Goal: Task Accomplishment & Management: Use online tool/utility

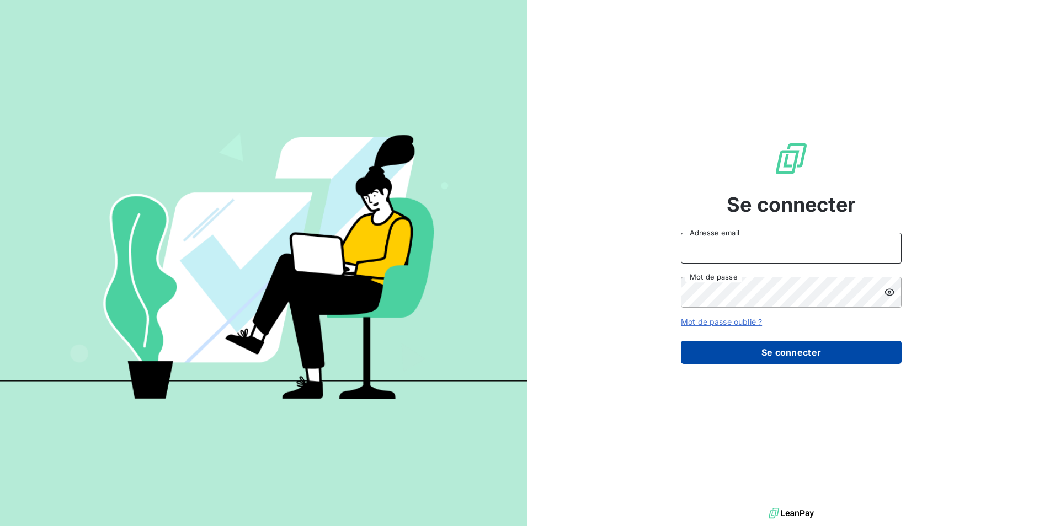
type input "[PERSON_NAME][EMAIL_ADDRESS][DOMAIN_NAME]"
click at [770, 351] on button "Se connecter" at bounding box center [791, 352] width 221 height 23
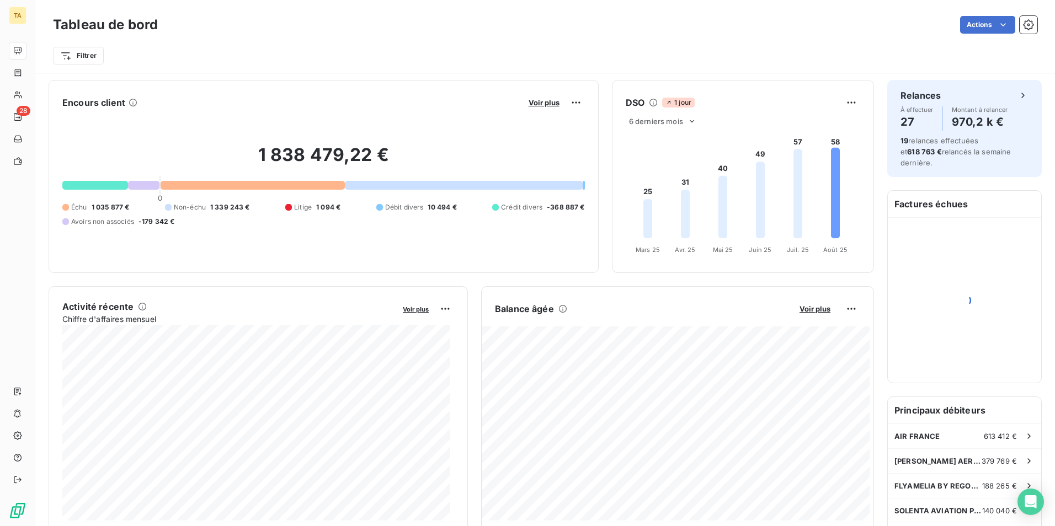
scroll to position [56, 0]
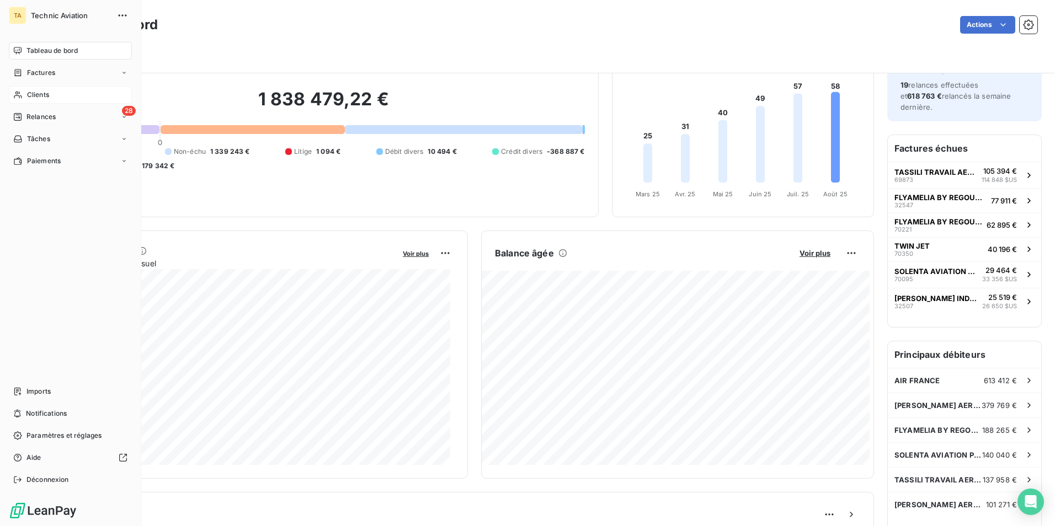
click at [40, 93] on span "Clients" at bounding box center [38, 95] width 22 height 10
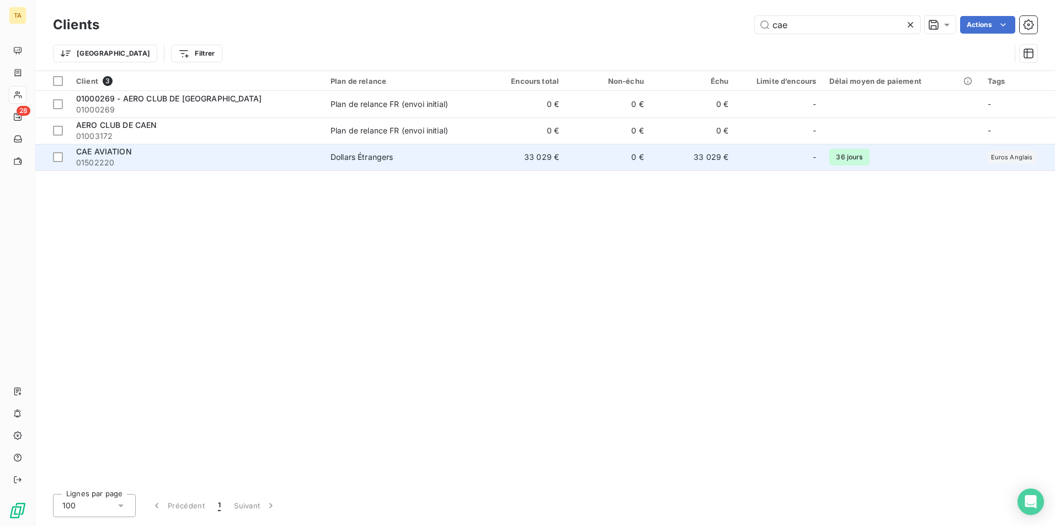
type input "cae"
click at [136, 159] on span "01502220" at bounding box center [196, 162] width 241 height 11
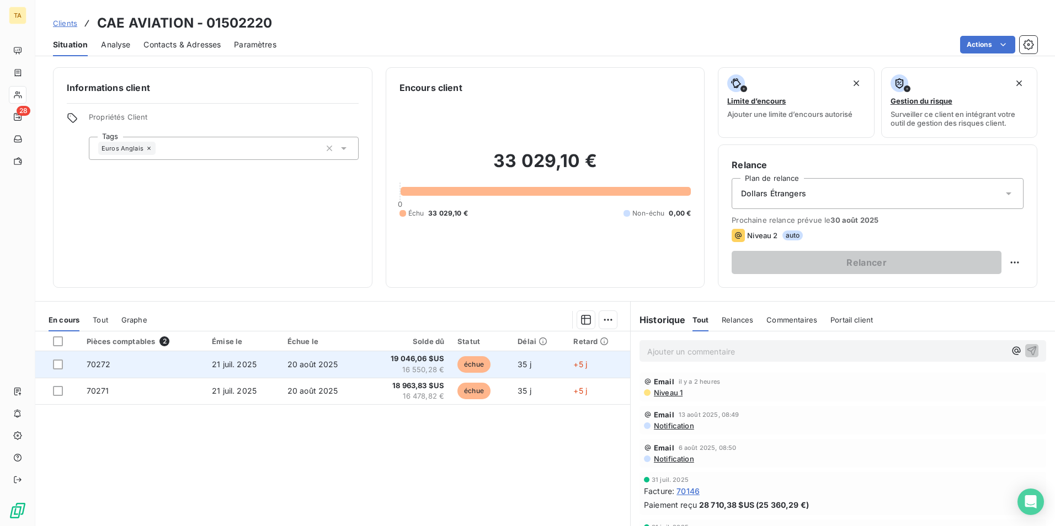
click at [212, 363] on span "21 juil. 2025" at bounding box center [234, 364] width 45 height 9
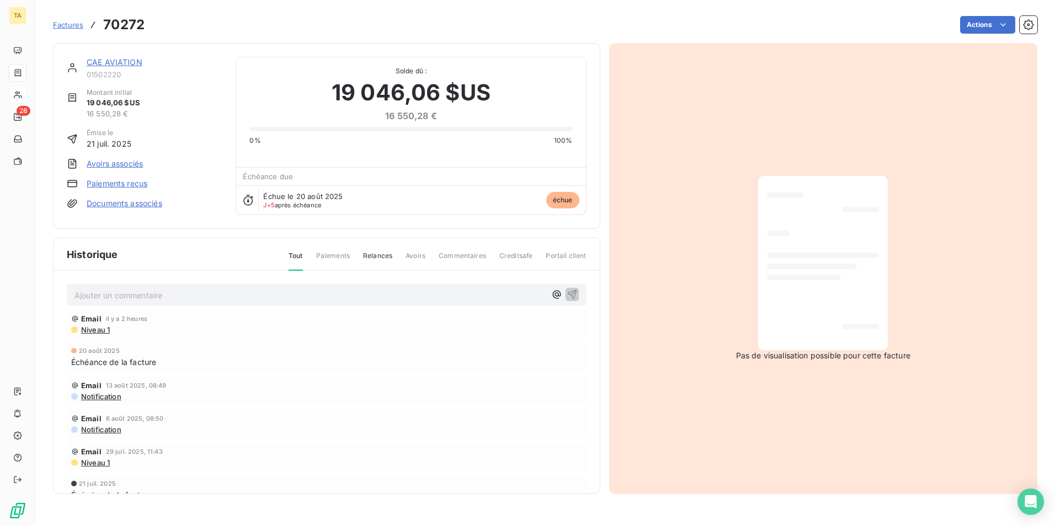
click at [113, 183] on link "Paiements reçus" at bounding box center [117, 183] width 61 height 11
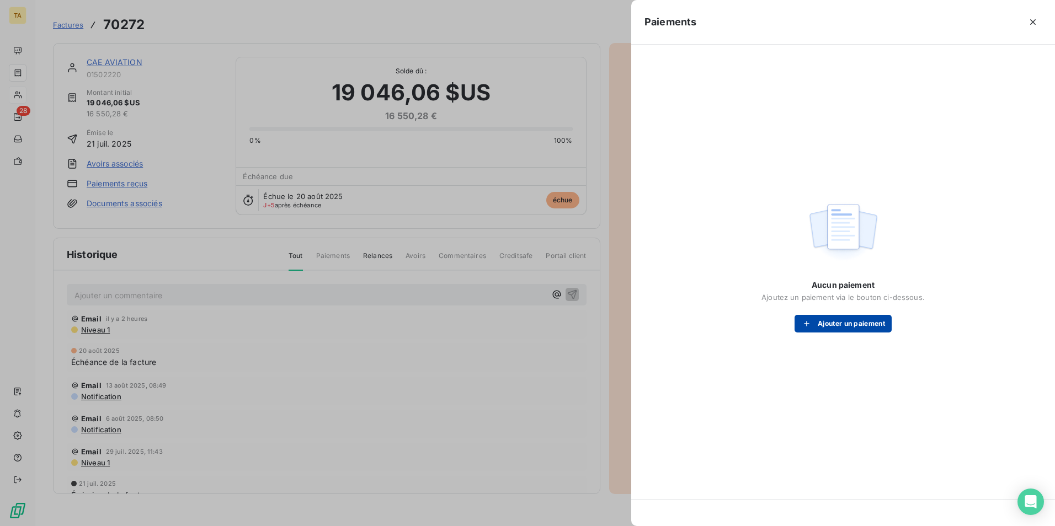
click at [839, 327] on button "Ajouter un paiement" at bounding box center [842, 324] width 97 height 18
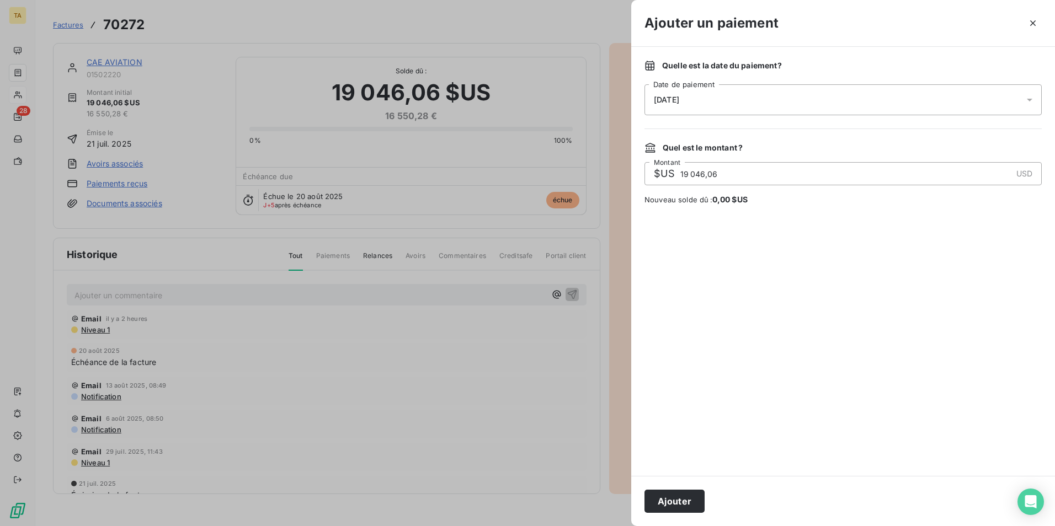
click at [720, 103] on div "[DATE]" at bounding box center [842, 99] width 397 height 31
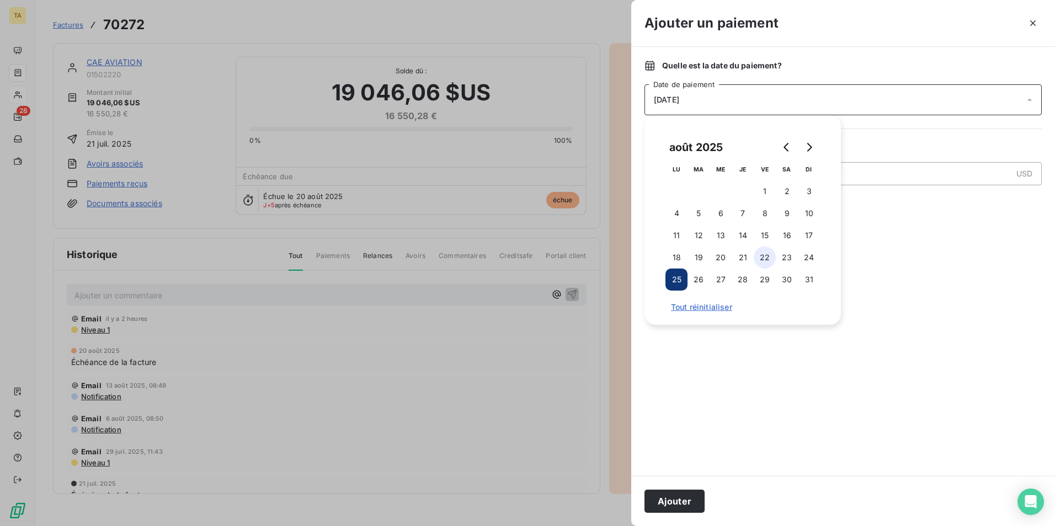
click at [762, 256] on button "22" at bounding box center [764, 258] width 22 height 22
click at [679, 500] on button "Ajouter" at bounding box center [674, 501] width 60 height 23
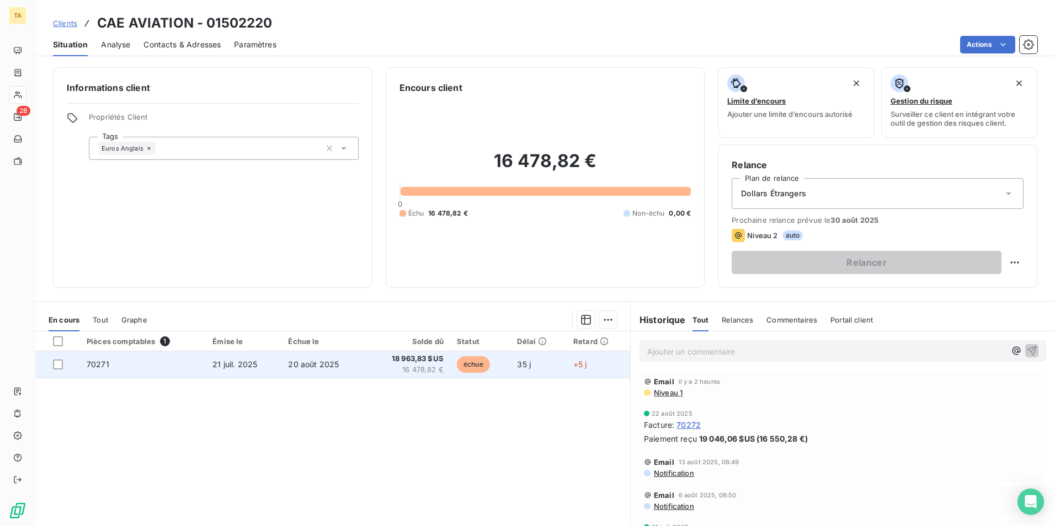
click at [231, 364] on span "21 juil. 2025" at bounding box center [234, 364] width 45 height 9
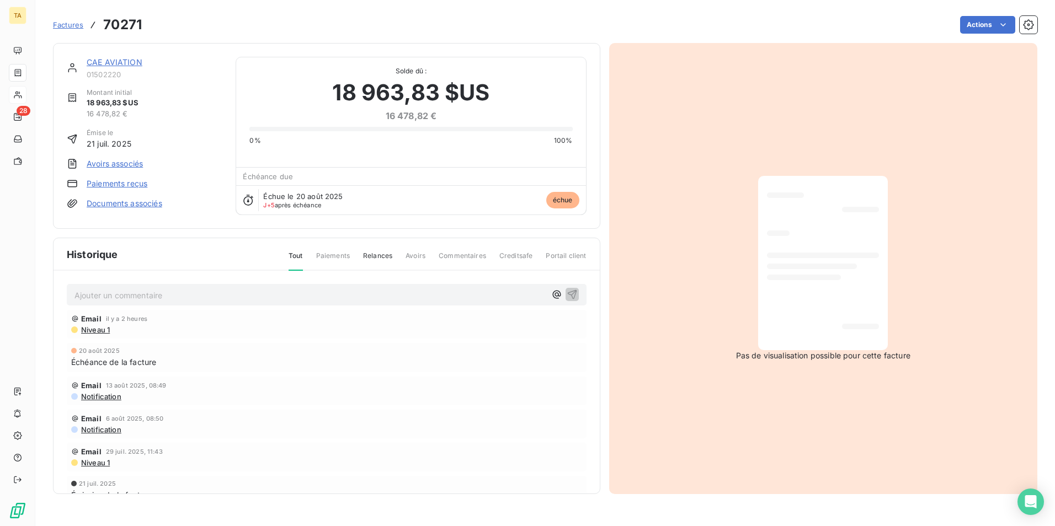
click at [118, 184] on link "Paiements reçus" at bounding box center [117, 183] width 61 height 11
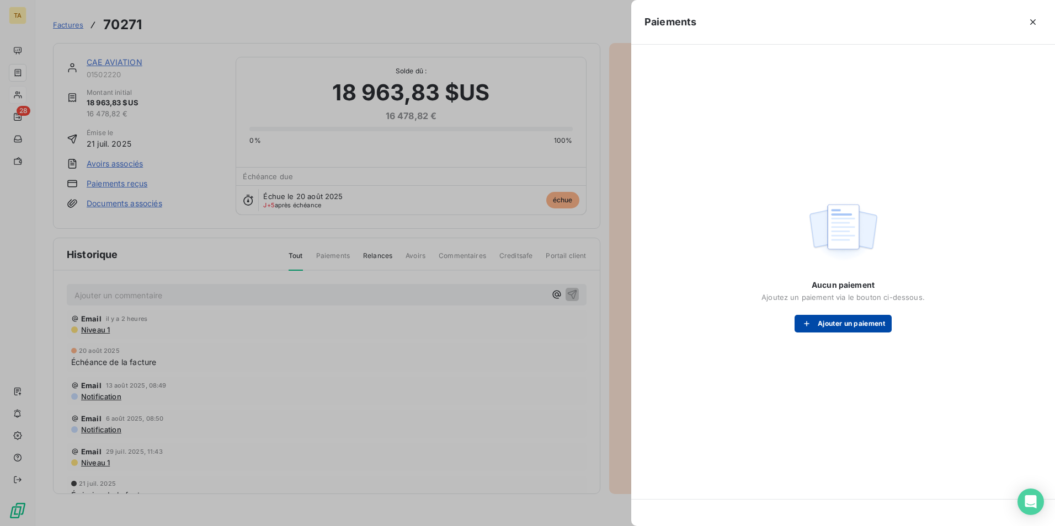
click at [837, 325] on button "Ajouter un paiement" at bounding box center [842, 324] width 97 height 18
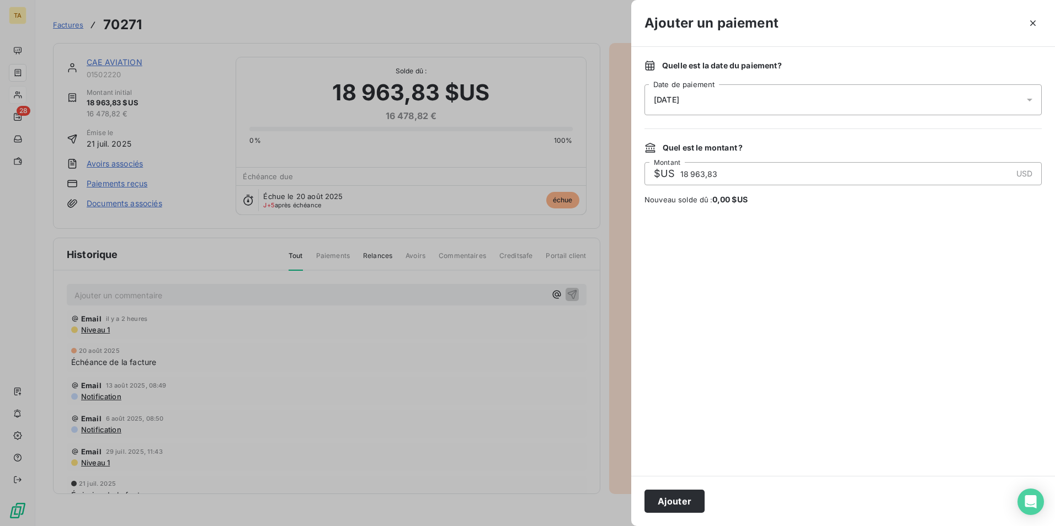
click at [758, 106] on div "[DATE]" at bounding box center [842, 99] width 397 height 31
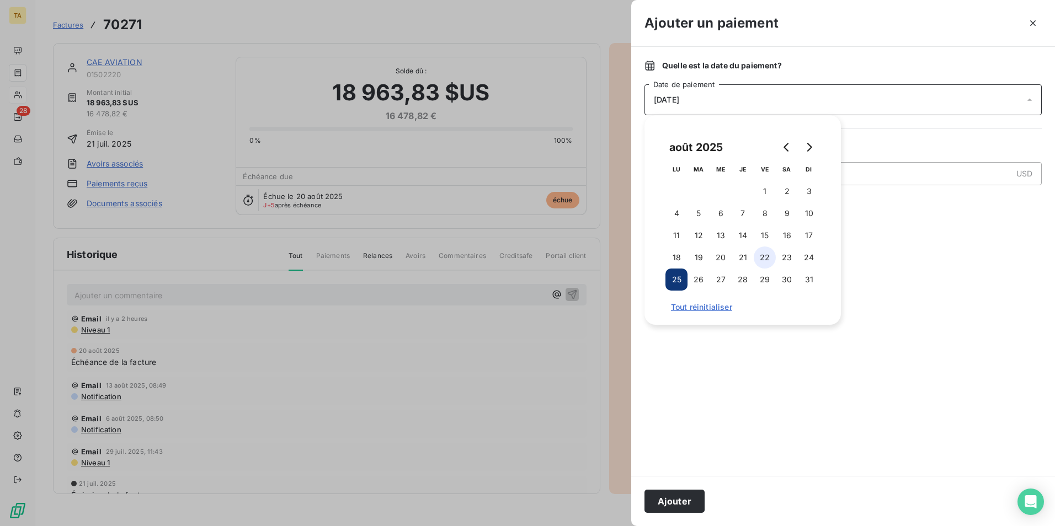
click at [766, 257] on button "22" at bounding box center [764, 258] width 22 height 22
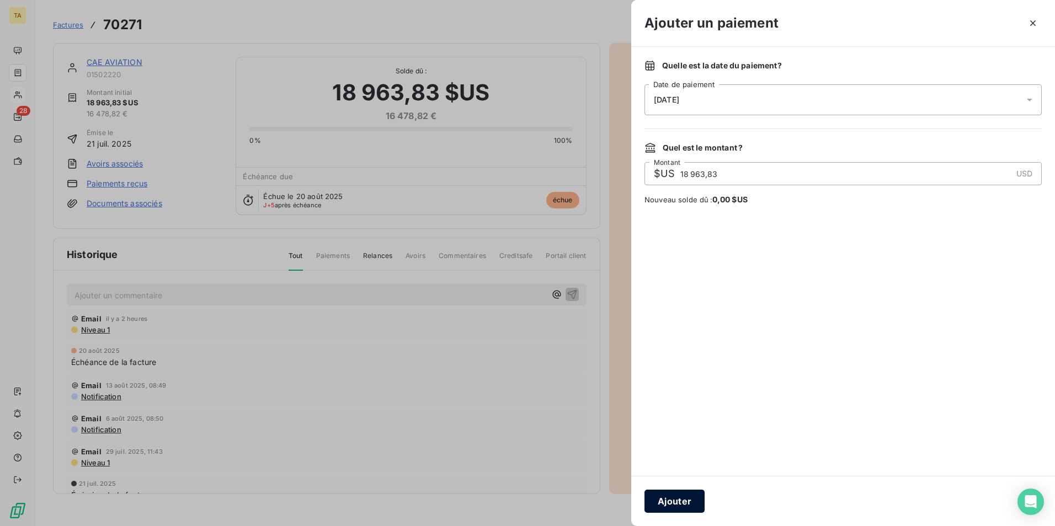
click at [671, 500] on button "Ajouter" at bounding box center [674, 501] width 60 height 23
